Goal: Find specific page/section: Find specific page/section

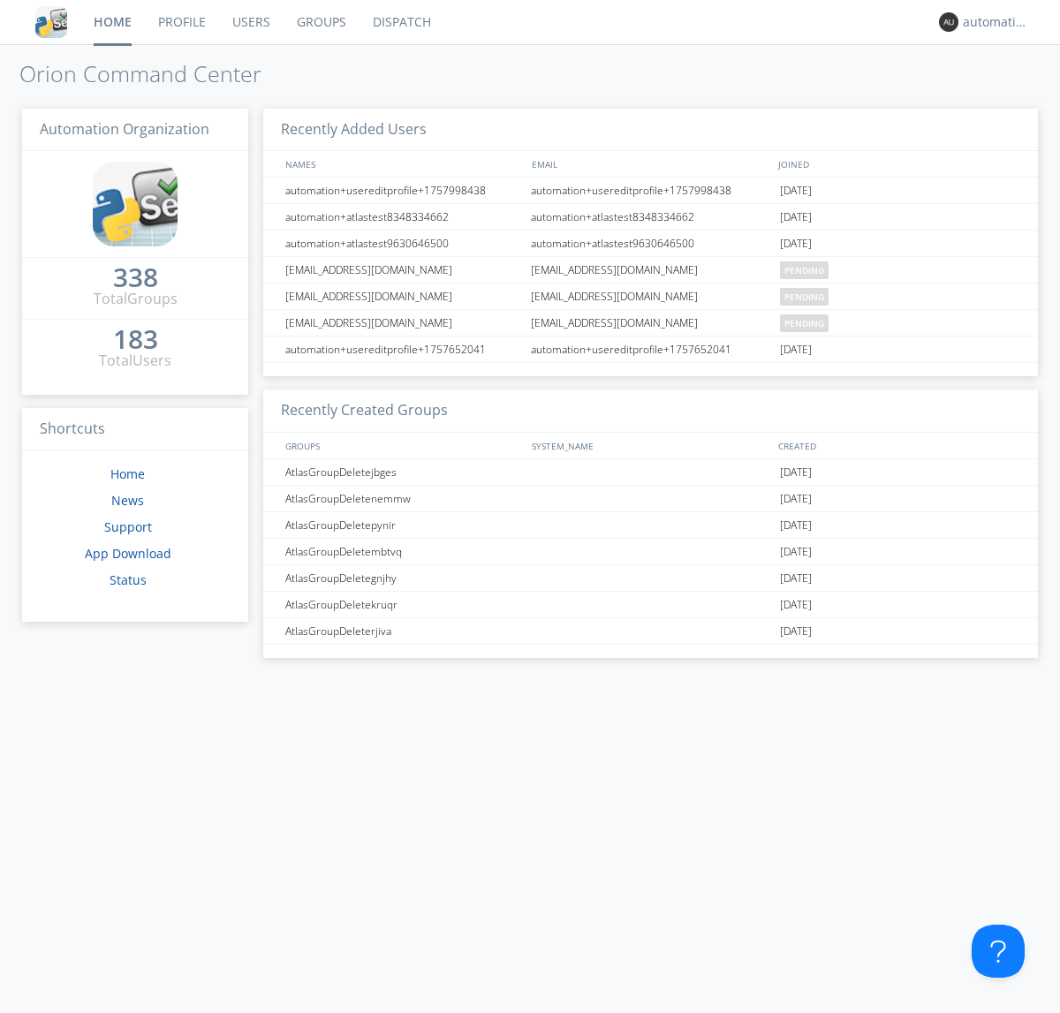
click at [400, 22] on link "Dispatch" at bounding box center [401, 22] width 85 height 44
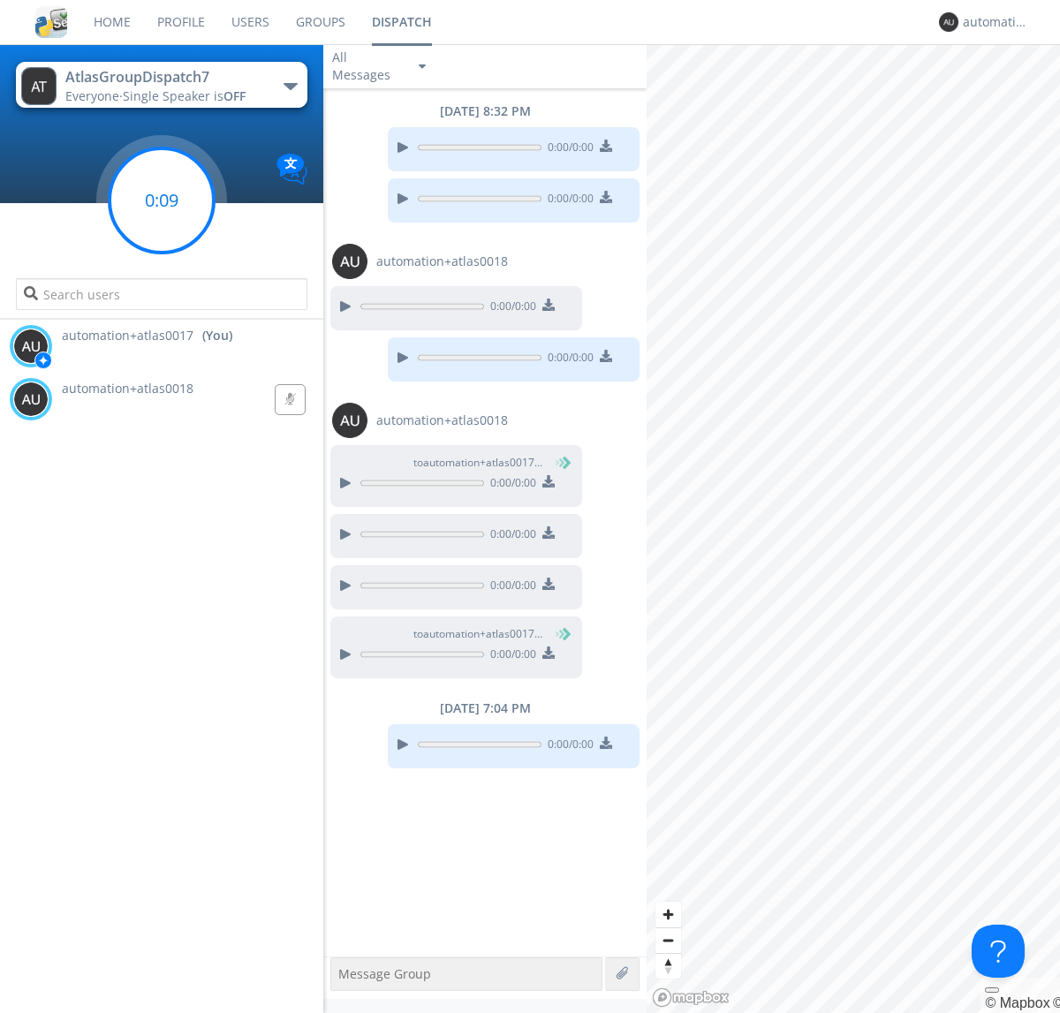
click at [162, 201] on g at bounding box center [162, 200] width 104 height 104
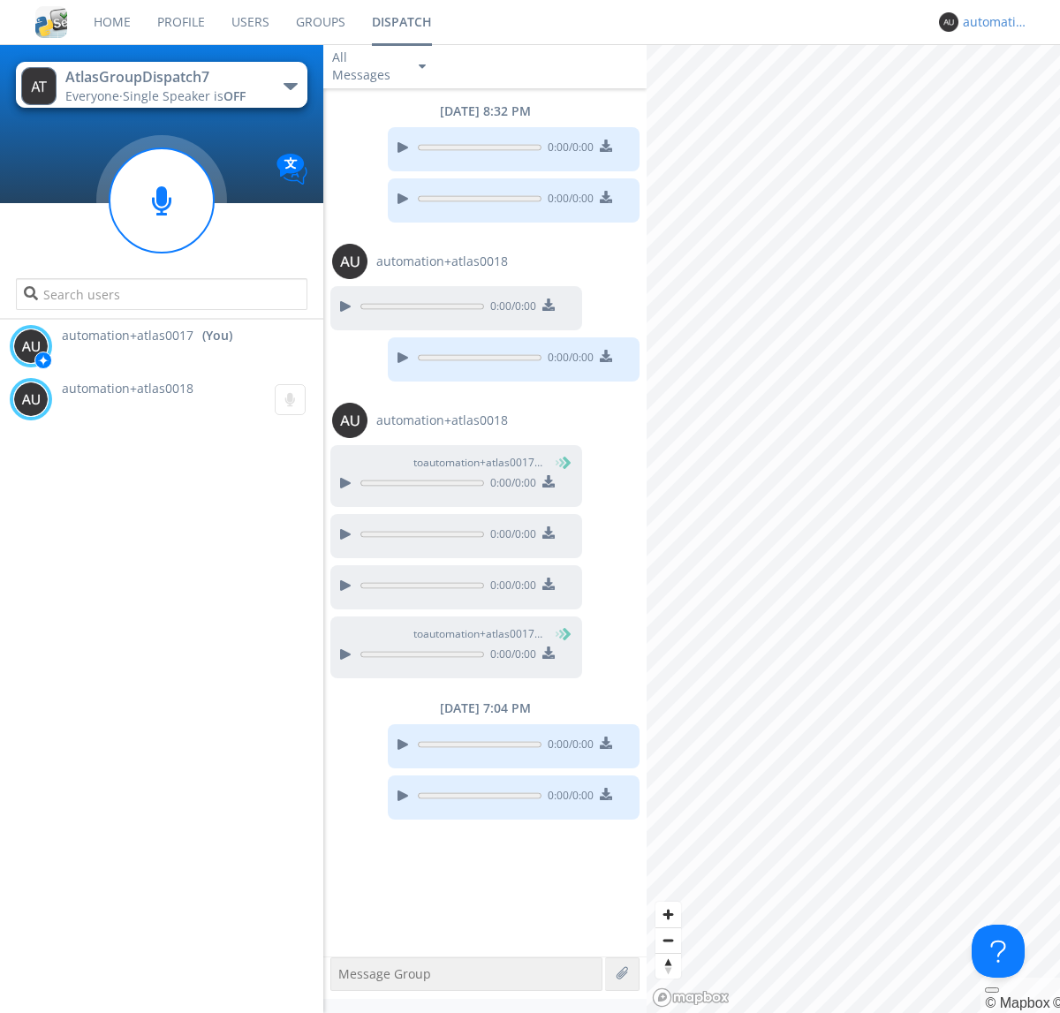
click at [991, 22] on div "automation+atlas0017" at bounding box center [996, 22] width 66 height 18
